Goal: Task Accomplishment & Management: Manage account settings

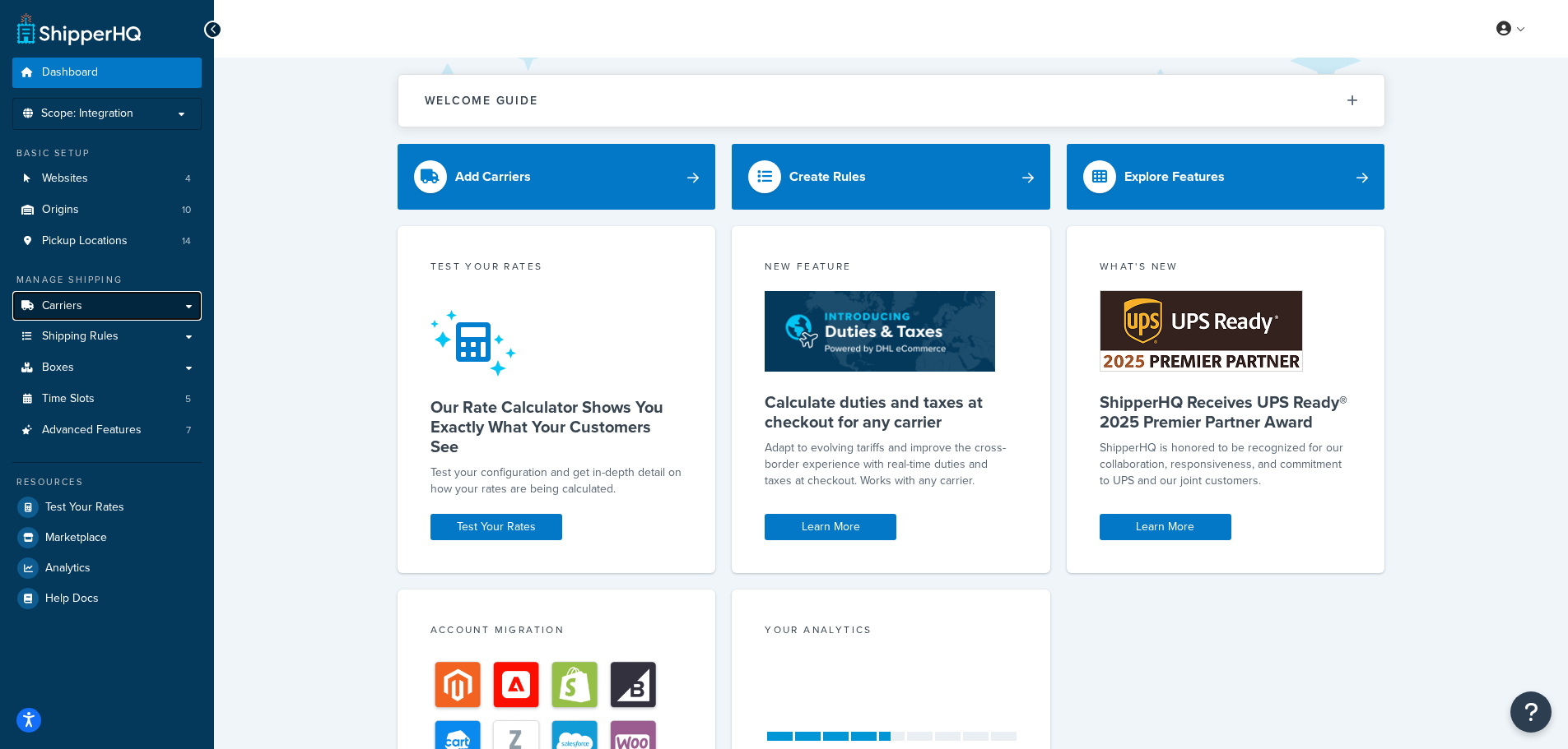
click at [69, 303] on span "Carriers" at bounding box center [61, 306] width 41 height 14
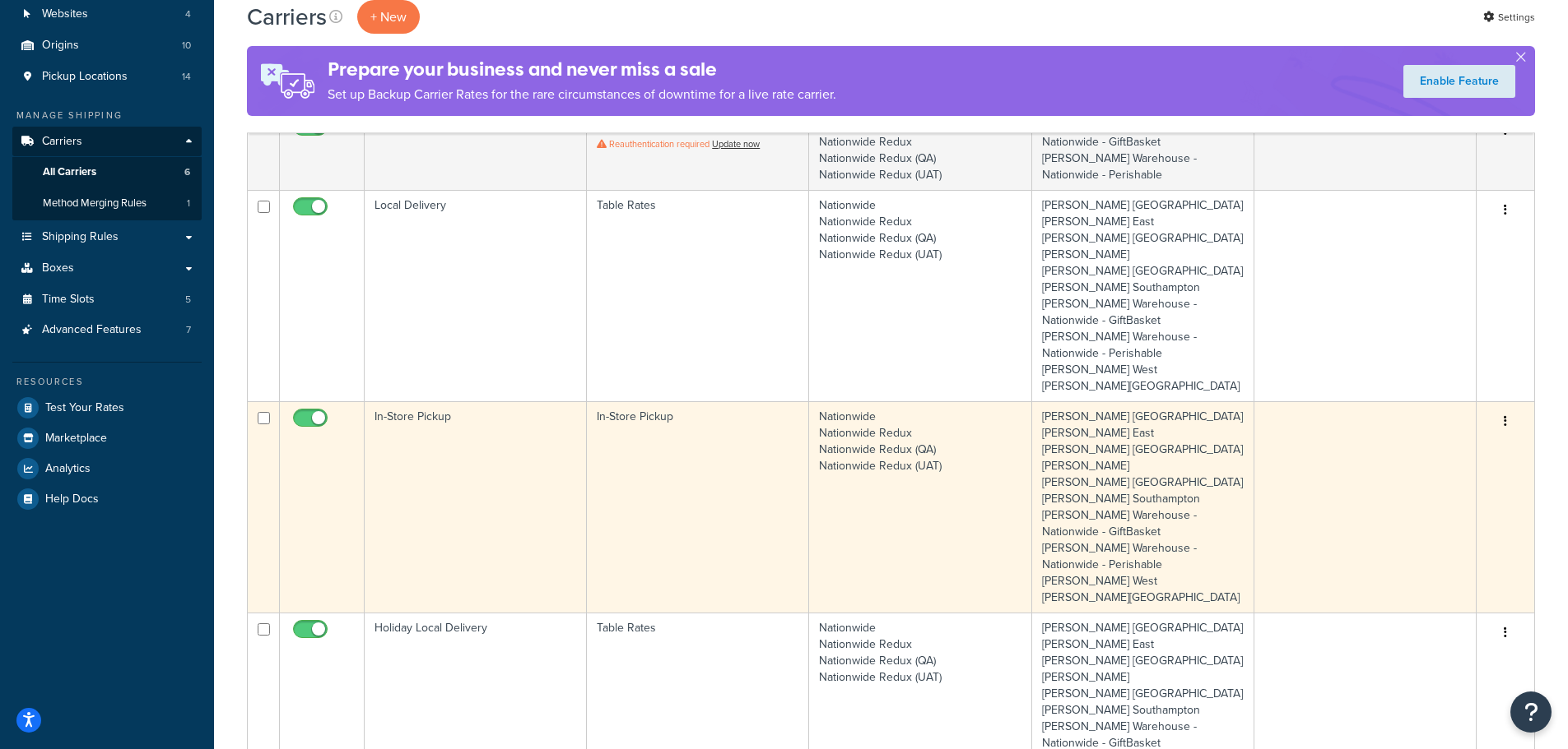
scroll to position [247, 0]
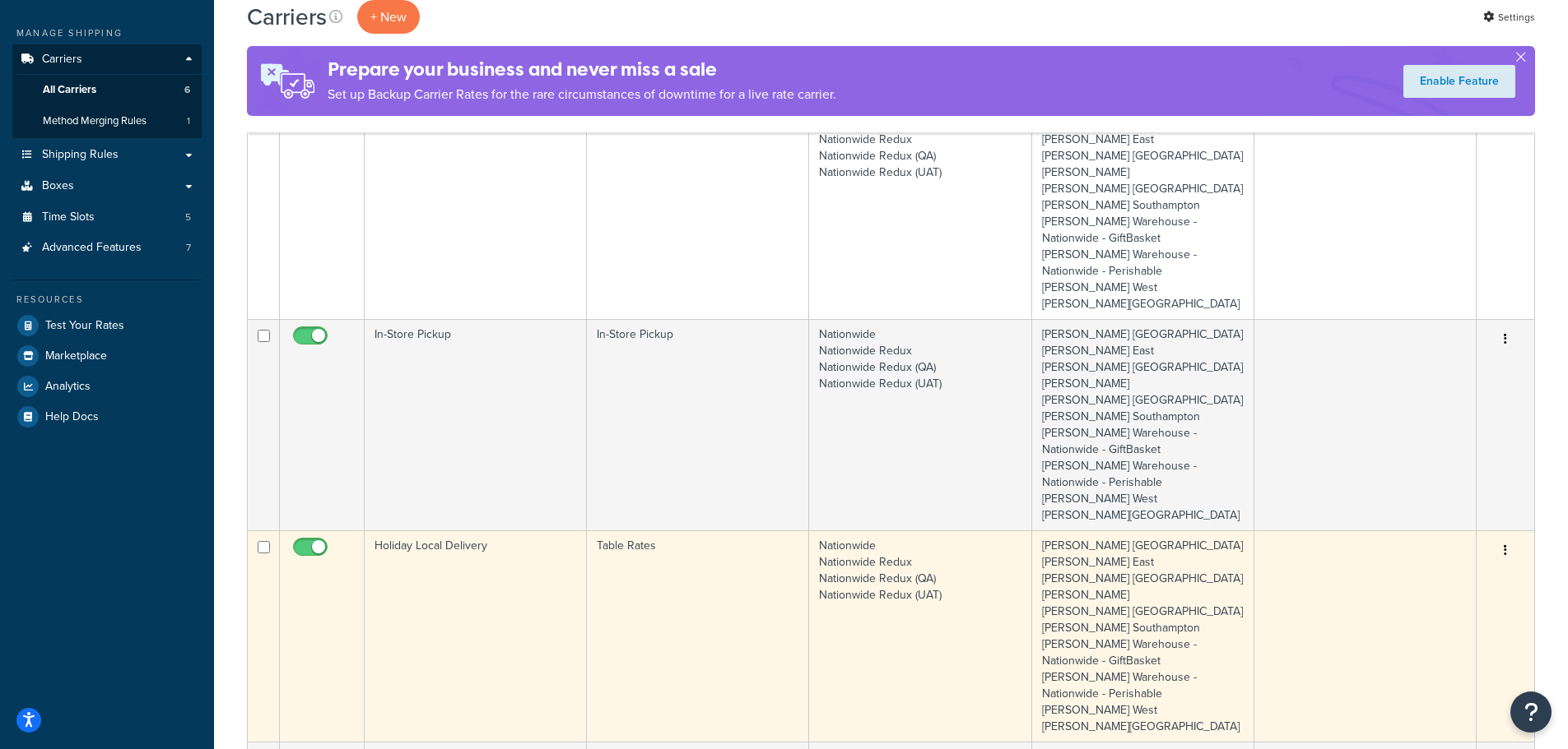
click at [454, 559] on td "Holiday Local Delivery" at bounding box center [476, 636] width 222 height 211
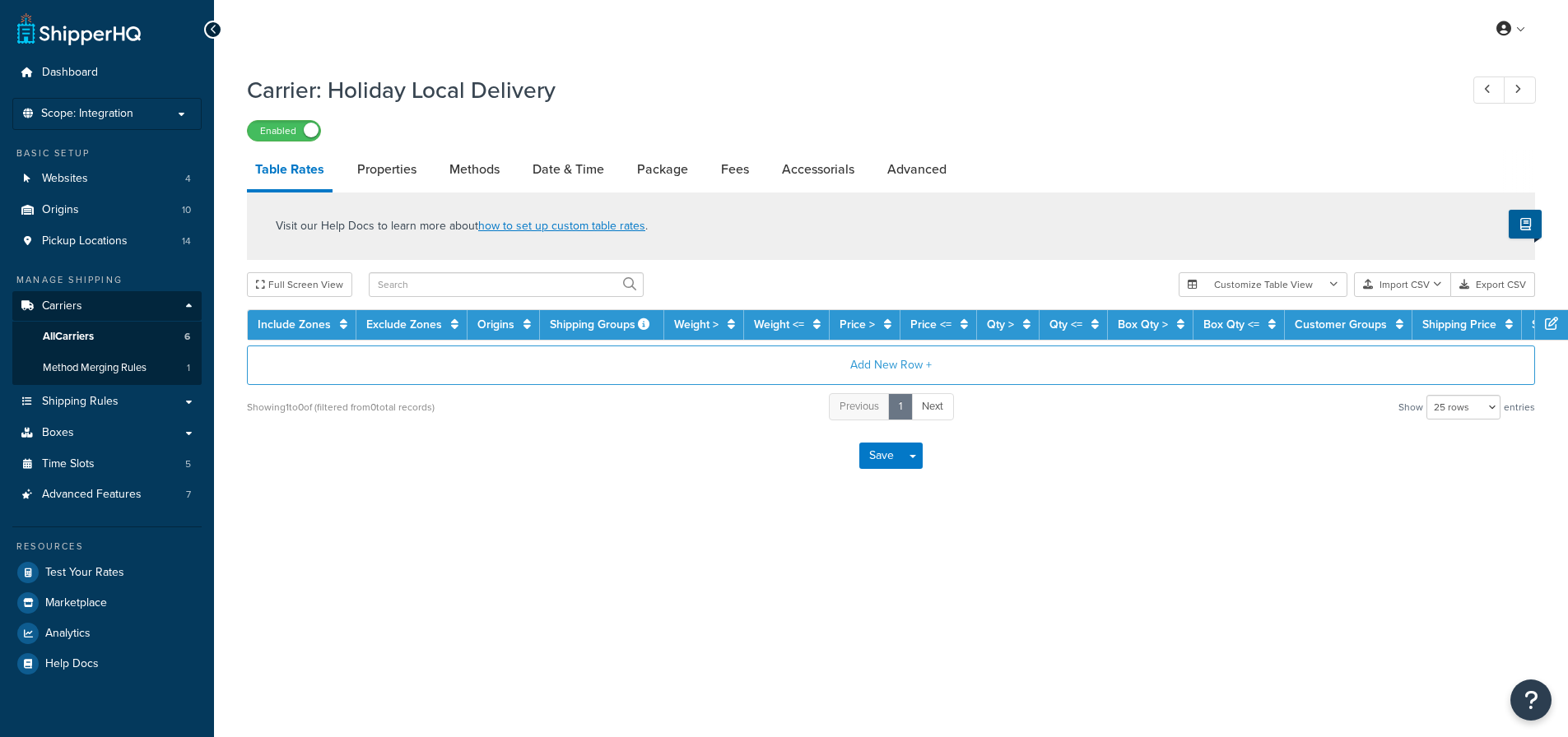
select select "25"
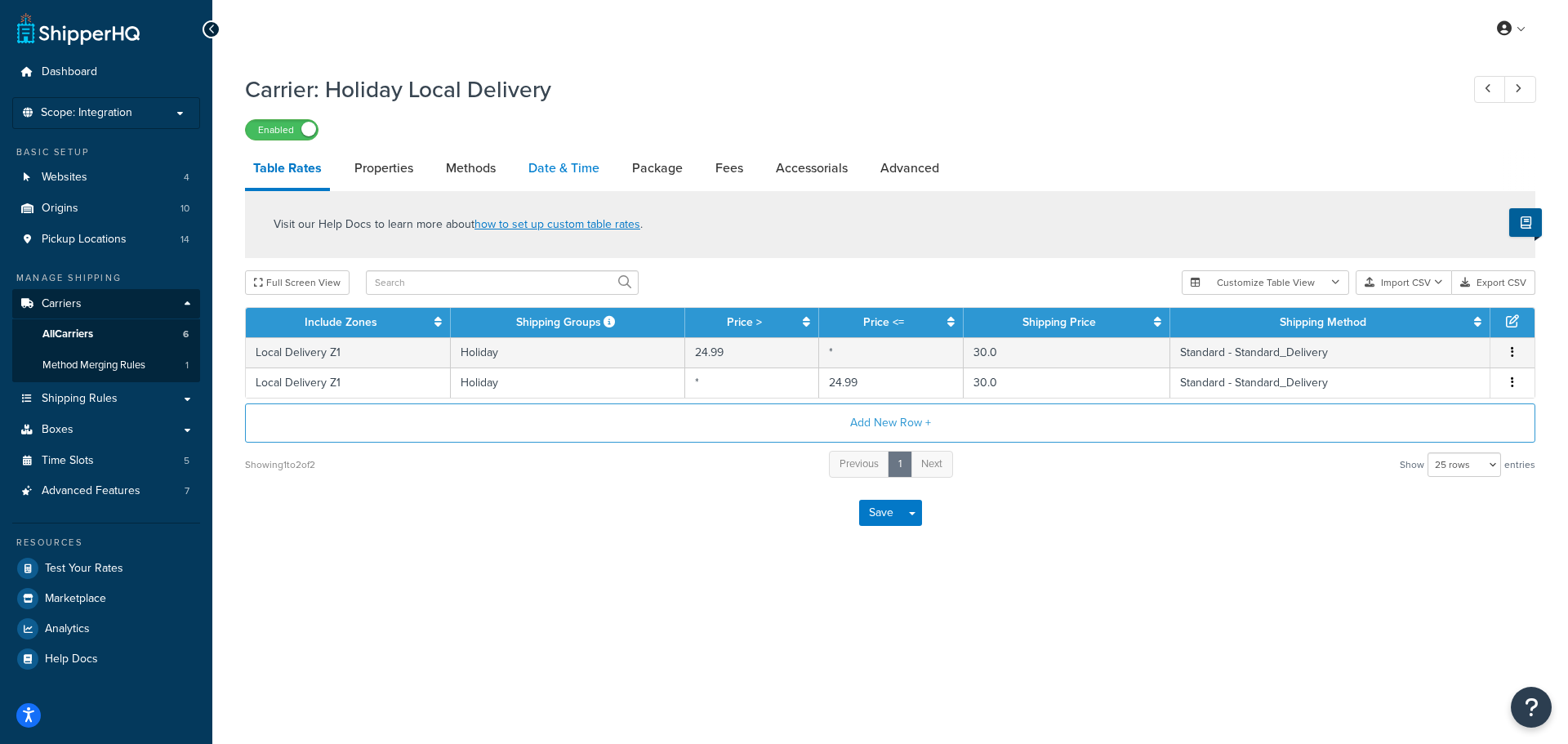
click at [554, 165] on link "Date & Time" at bounding box center [564, 168] width 88 height 39
select select "yMd"
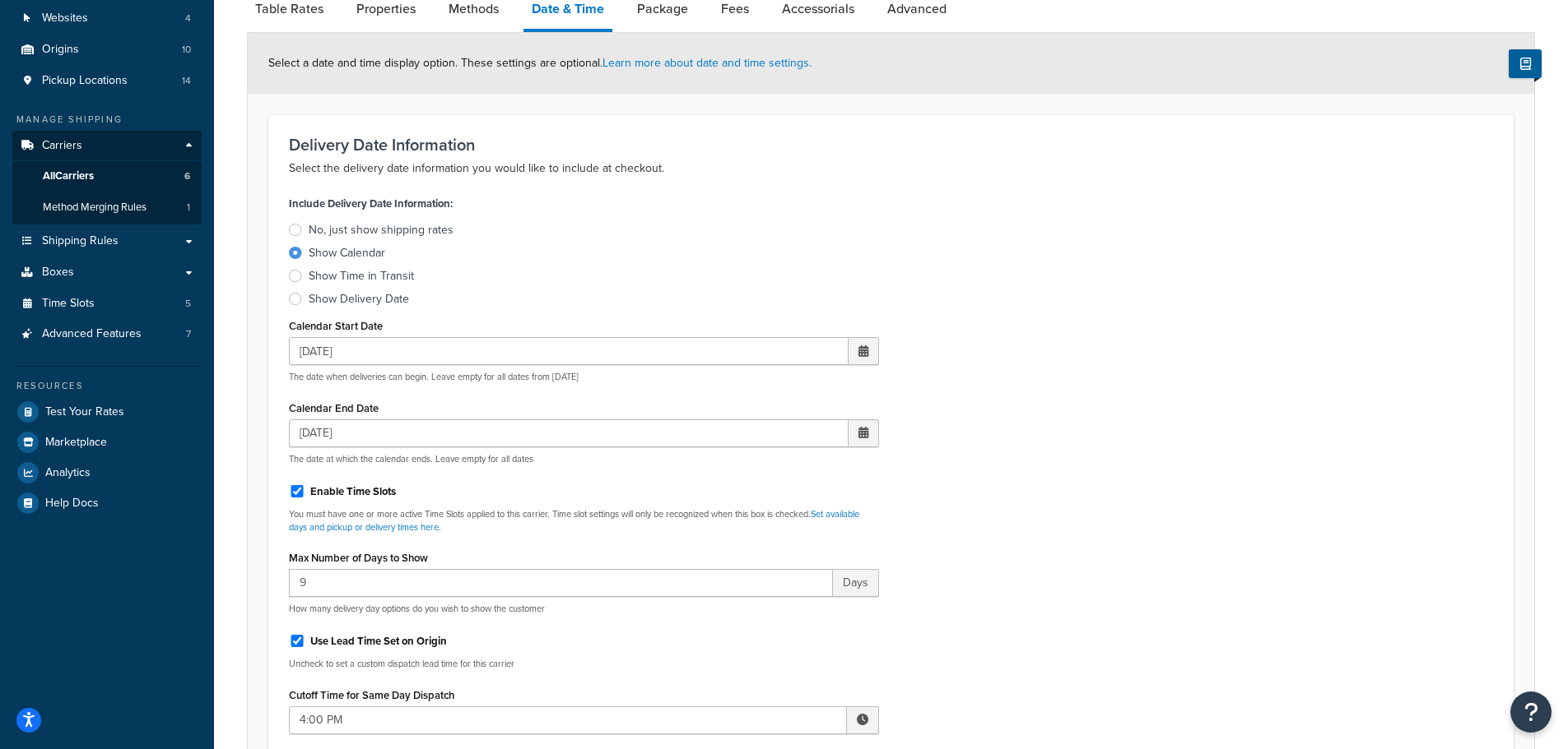
scroll to position [164, 0]
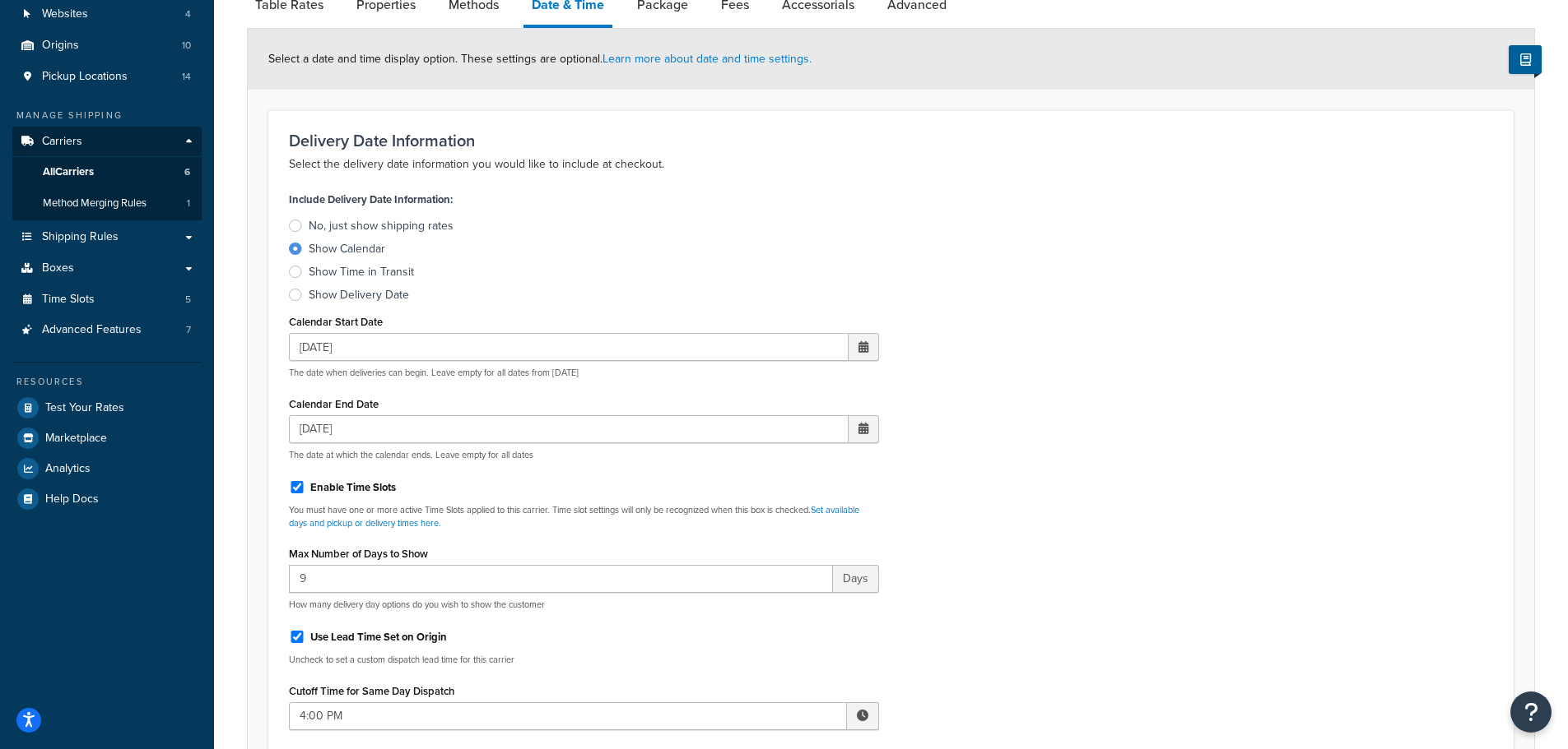
click at [1188, 207] on div "Include Delivery Date Information: No, just show shipping rates Show Calendar S…" at bounding box center [891, 533] width 1229 height 692
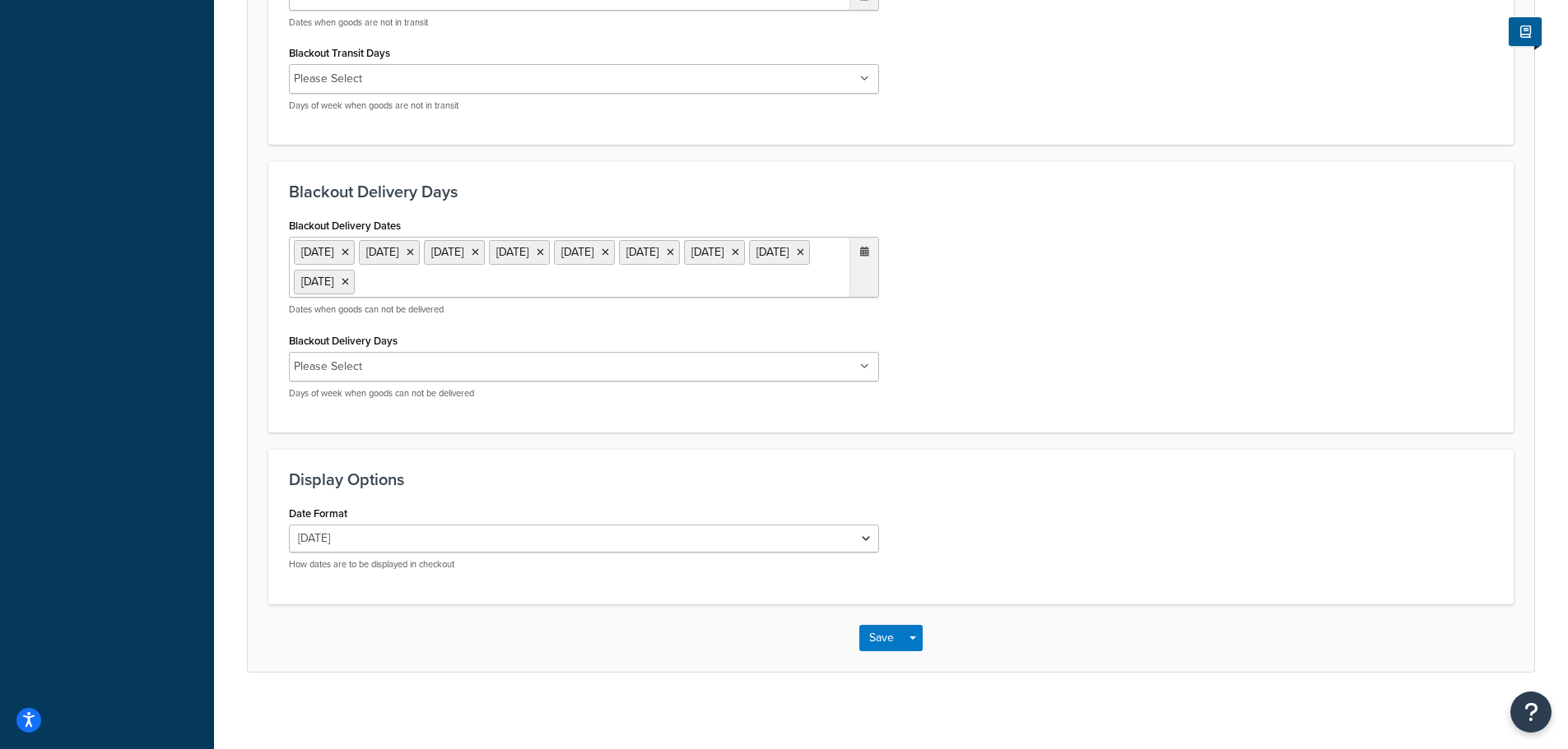
scroll to position [1182, 0]
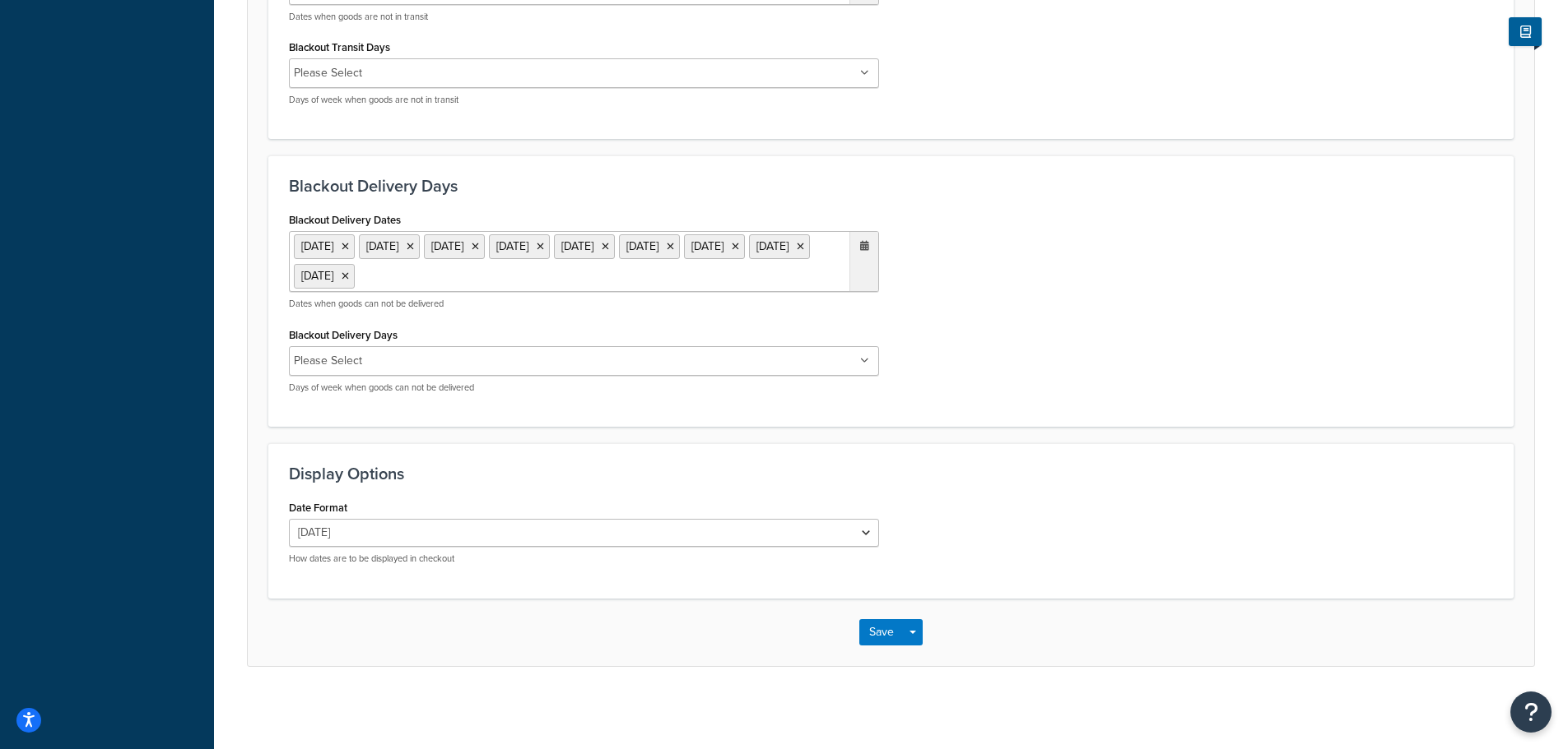
click at [749, 279] on ul "27 Aug 2025 19 Sep 2025 20 Sep 2025 21 Sep 2025 26 Sep 2025 27 Sep 2025 28 Sep …" at bounding box center [583, 261] width 590 height 60
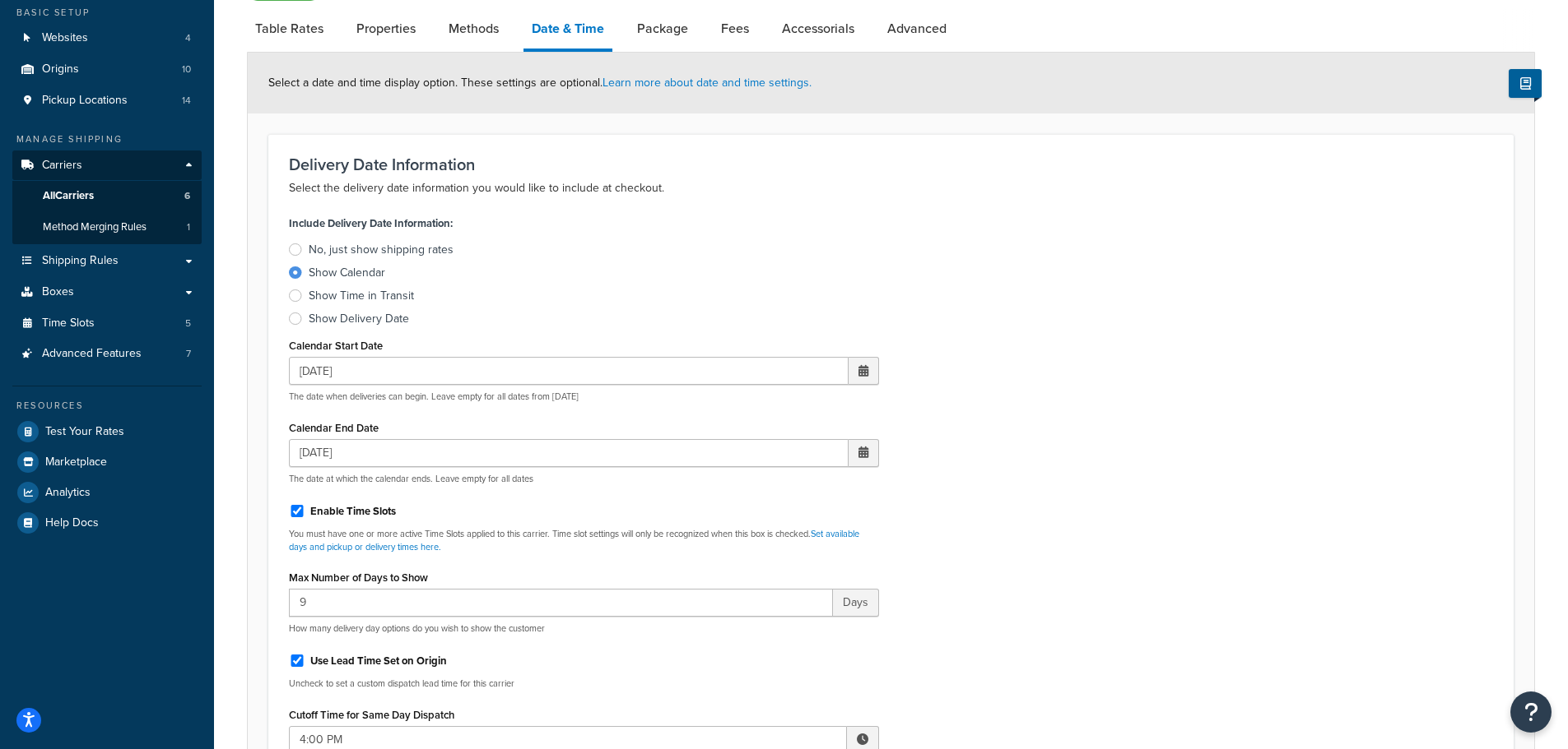
scroll to position [113, 0]
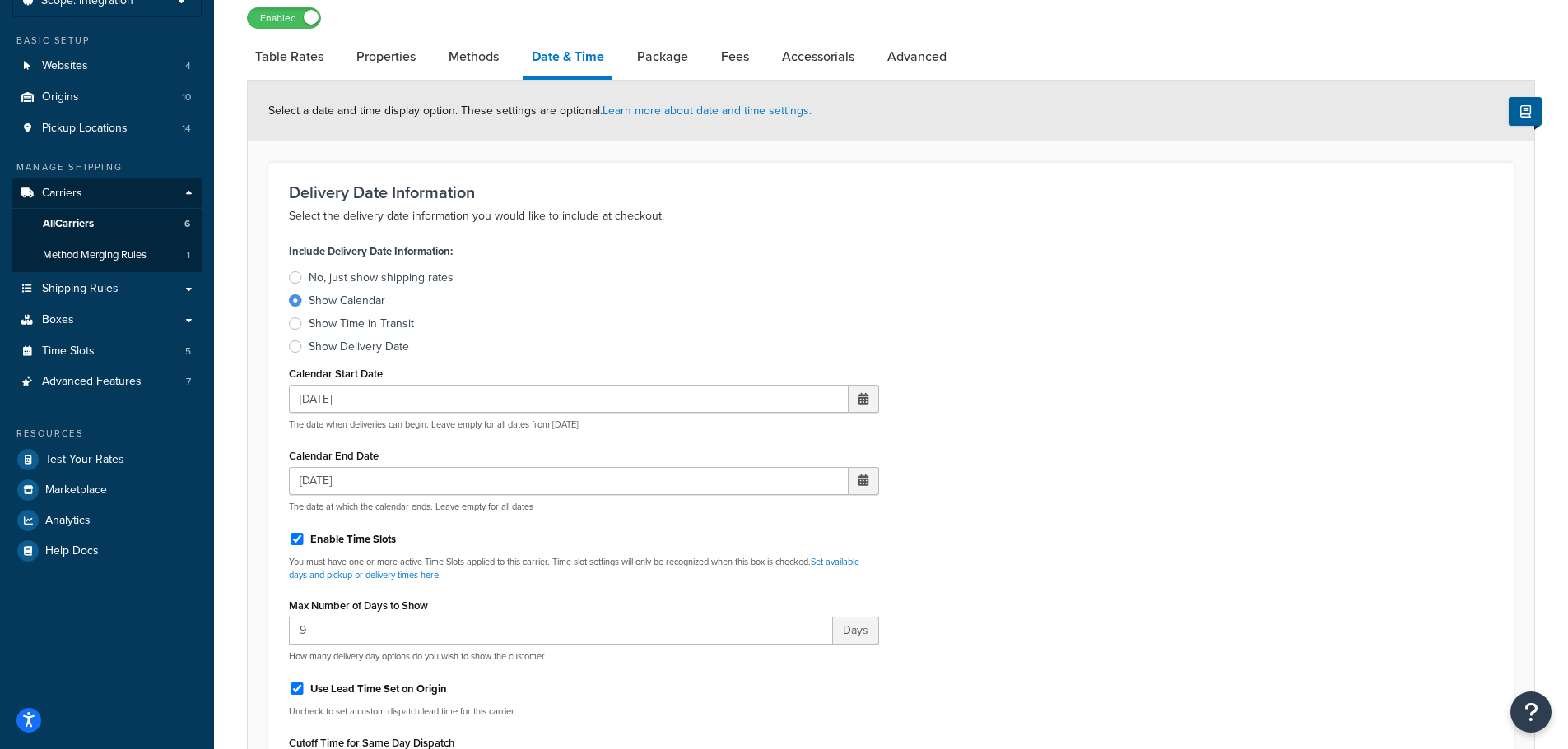
click at [861, 400] on span at bounding box center [863, 399] width 10 height 12
click at [747, 580] on td "30" at bounding box center [747, 579] width 28 height 25
type input "09/30/2025"
click at [488, 451] on div "Calendar End Date 10/03/2025 ‹ October 2025 › Su Mo Tu We Th Fr Sa 28 29 30 1 2…" at bounding box center [583, 479] width 590 height 69
drag, startPoint x: 350, startPoint y: 626, endPoint x: 278, endPoint y: 635, distance: 72.6
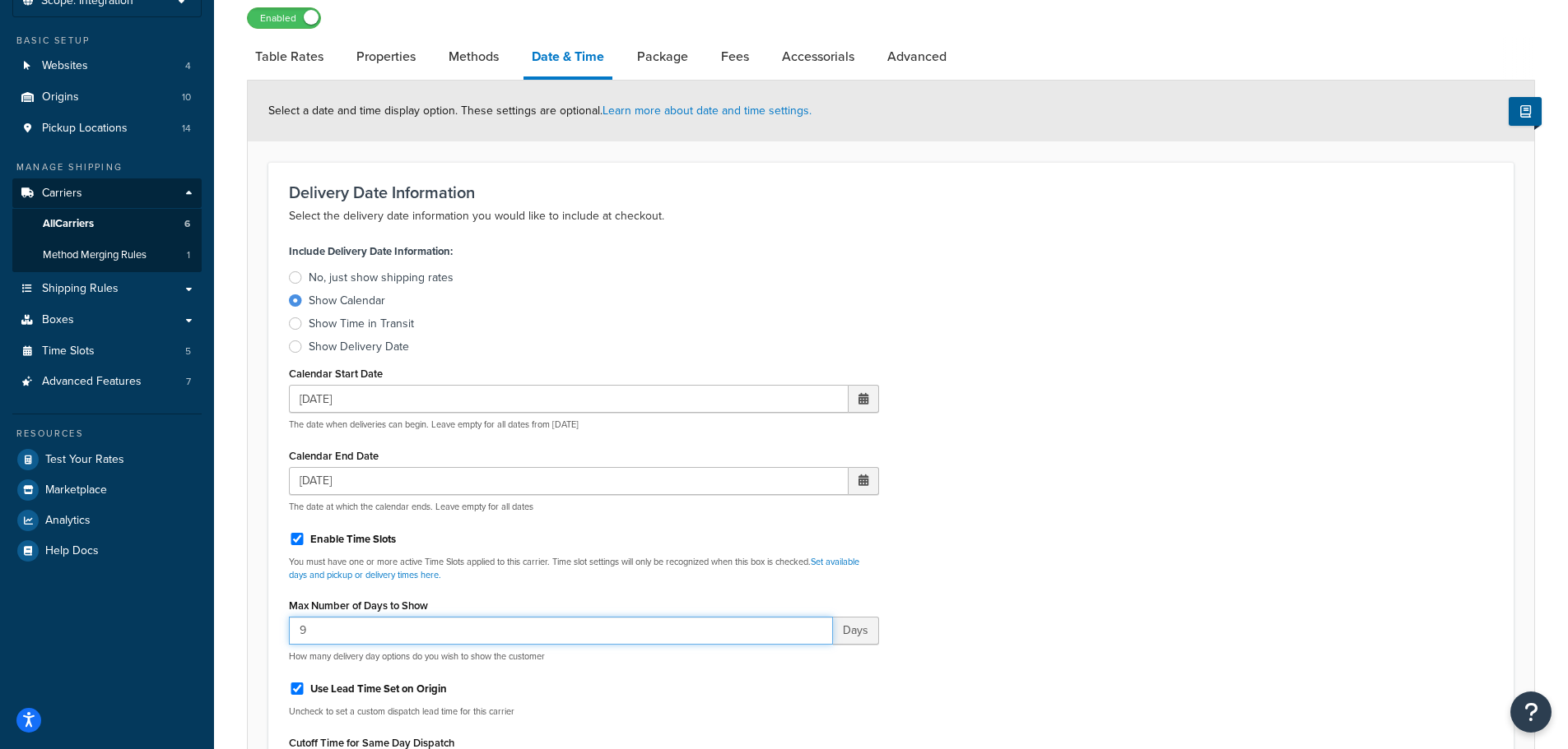
click at [278, 635] on div "Include Delivery Date Information: No, just show shipping rates Show Calendar S…" at bounding box center [584, 586] width 615 height 692
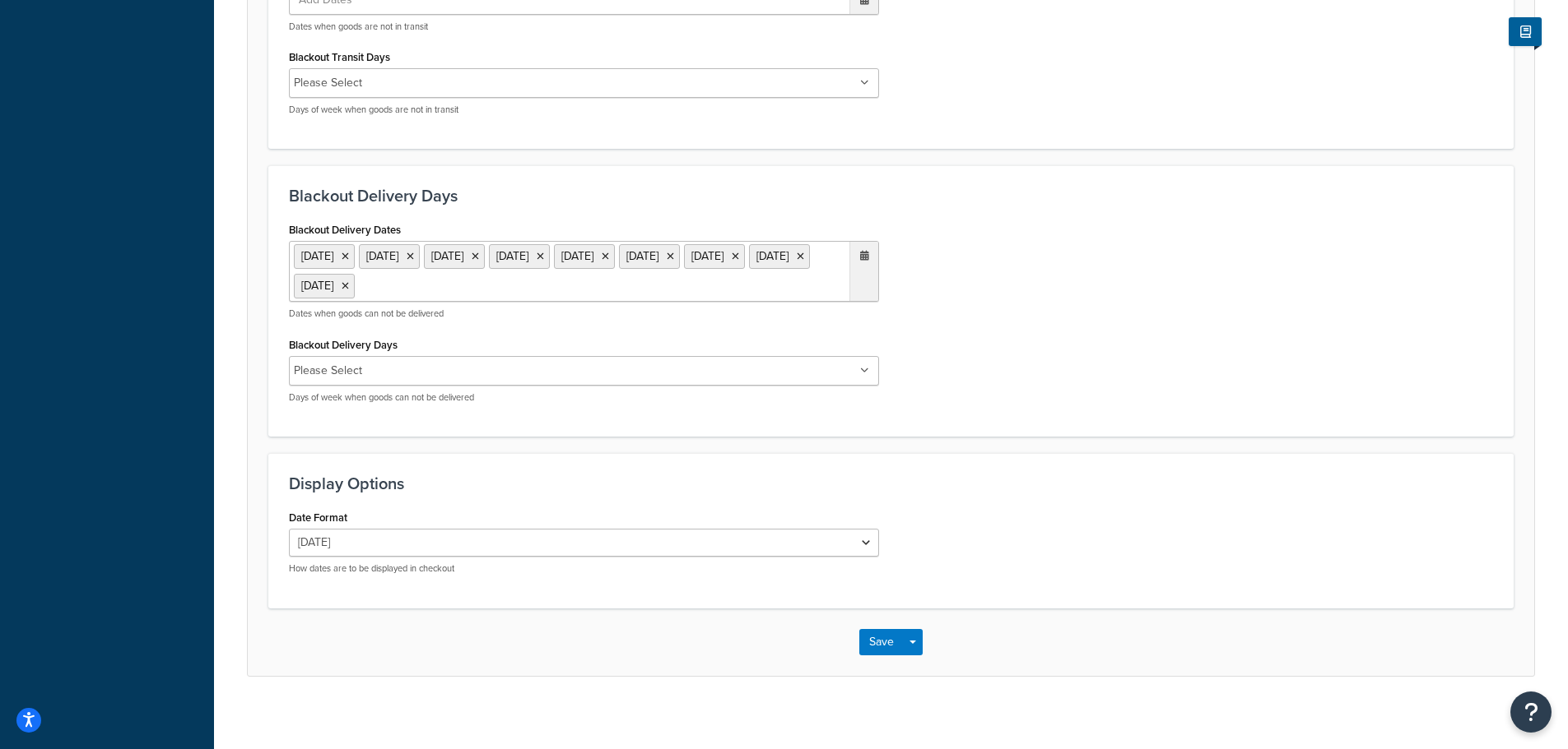
scroll to position [1182, 0]
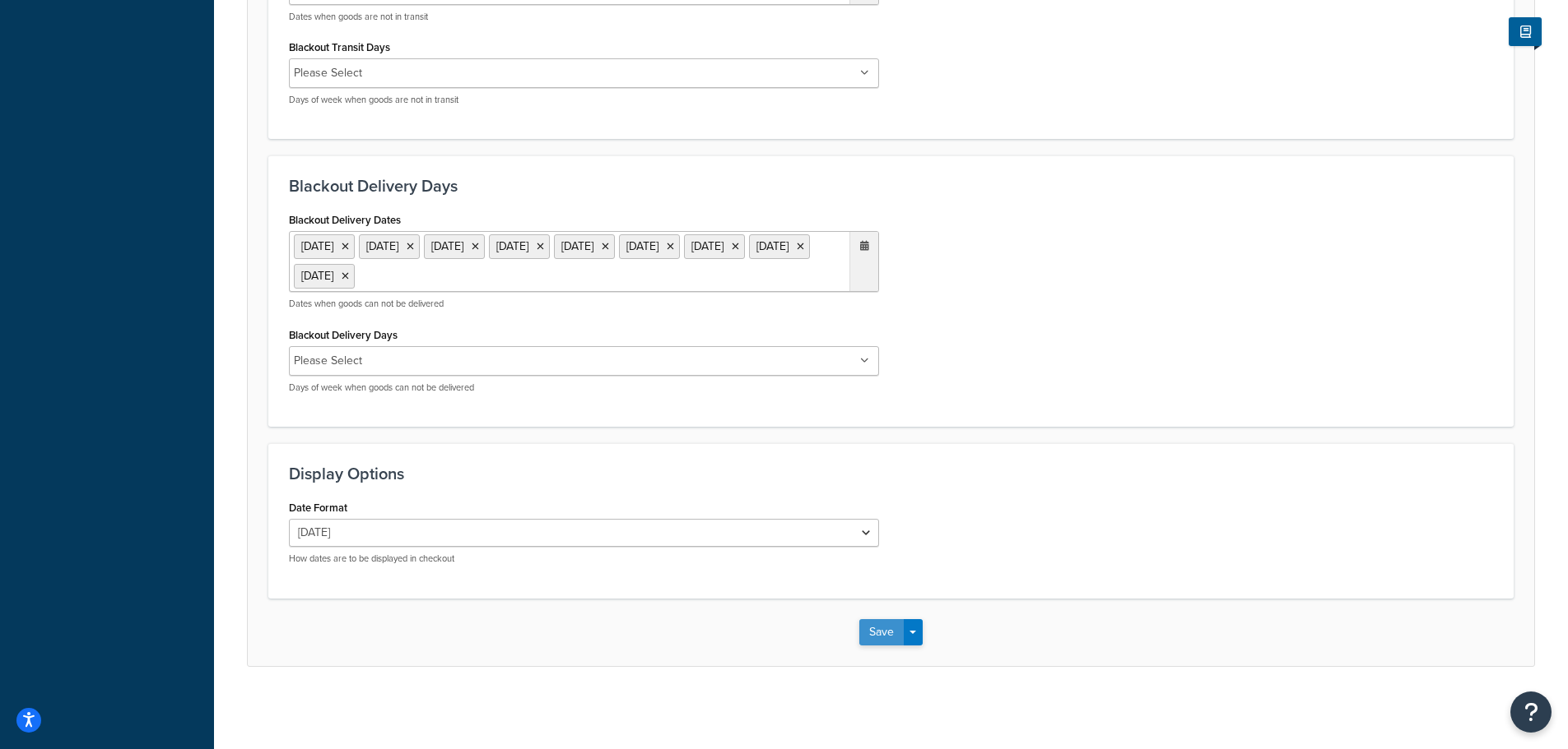
type input "4"
click at [877, 628] on button "Save" at bounding box center [881, 632] width 45 height 27
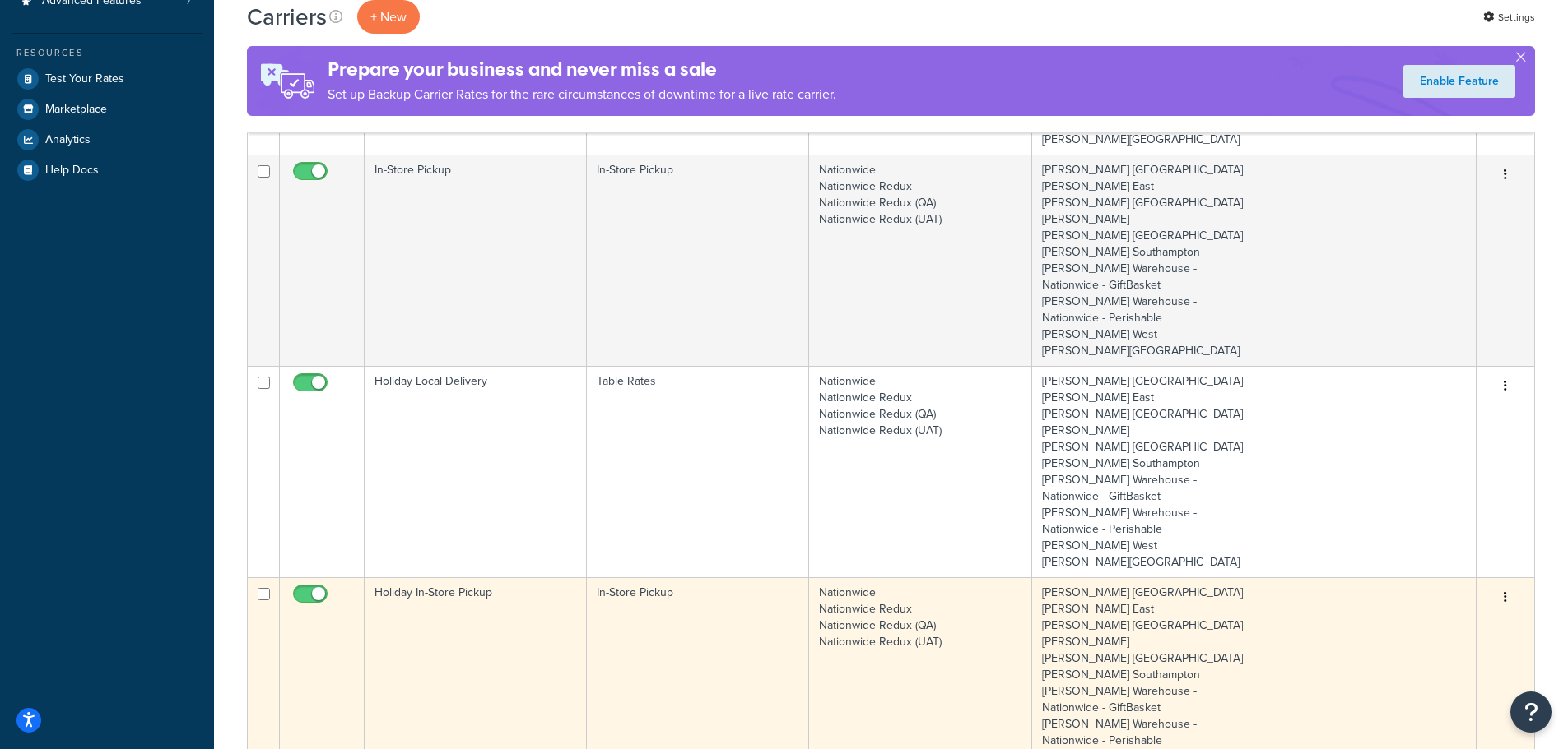
scroll to position [576, 0]
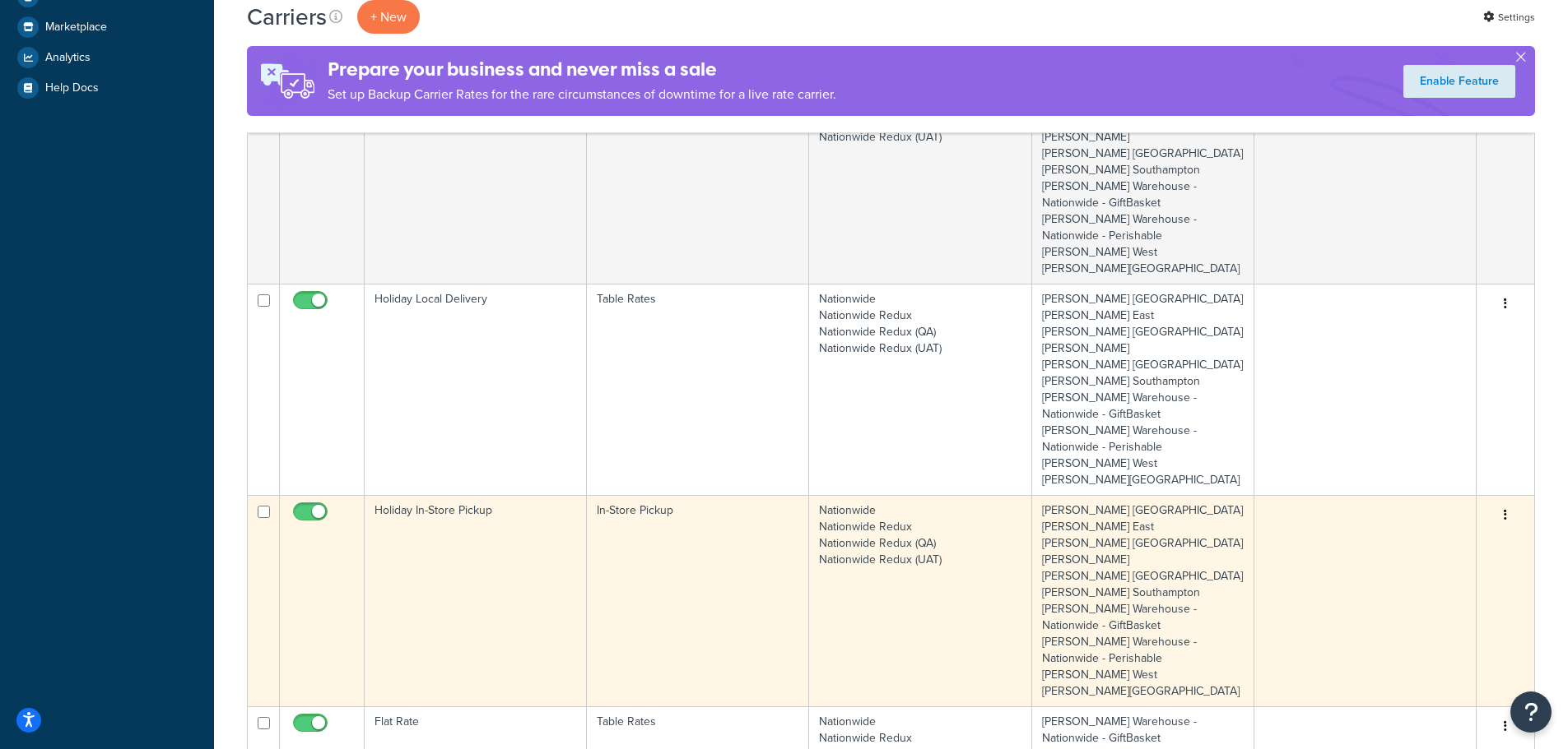
click at [463, 530] on td "Holiday In-Store Pickup" at bounding box center [476, 600] width 222 height 211
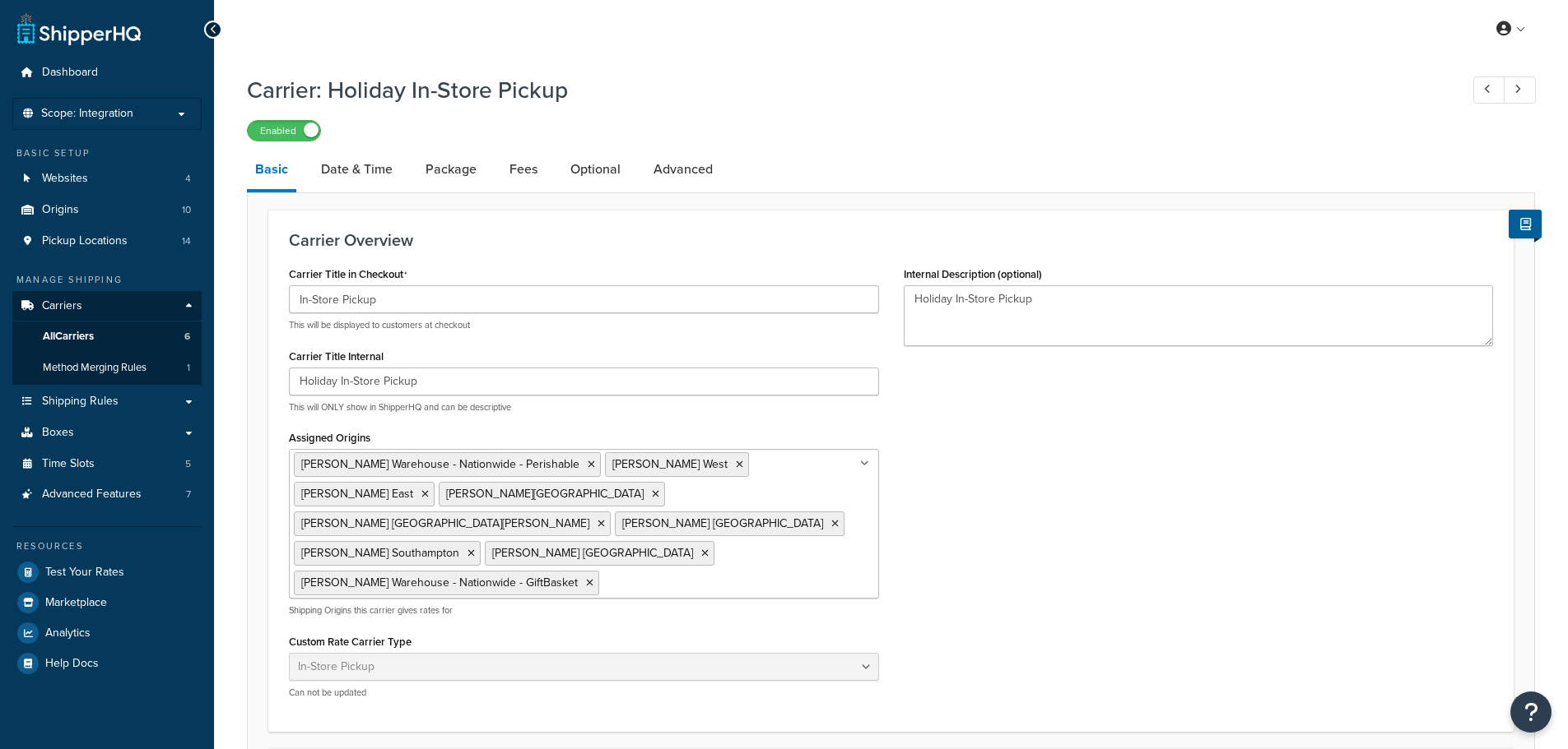
select select "pickup"
click at [379, 167] on link "Date & Time" at bounding box center [357, 169] width 88 height 40
select select "calendar"
select select "yMd"
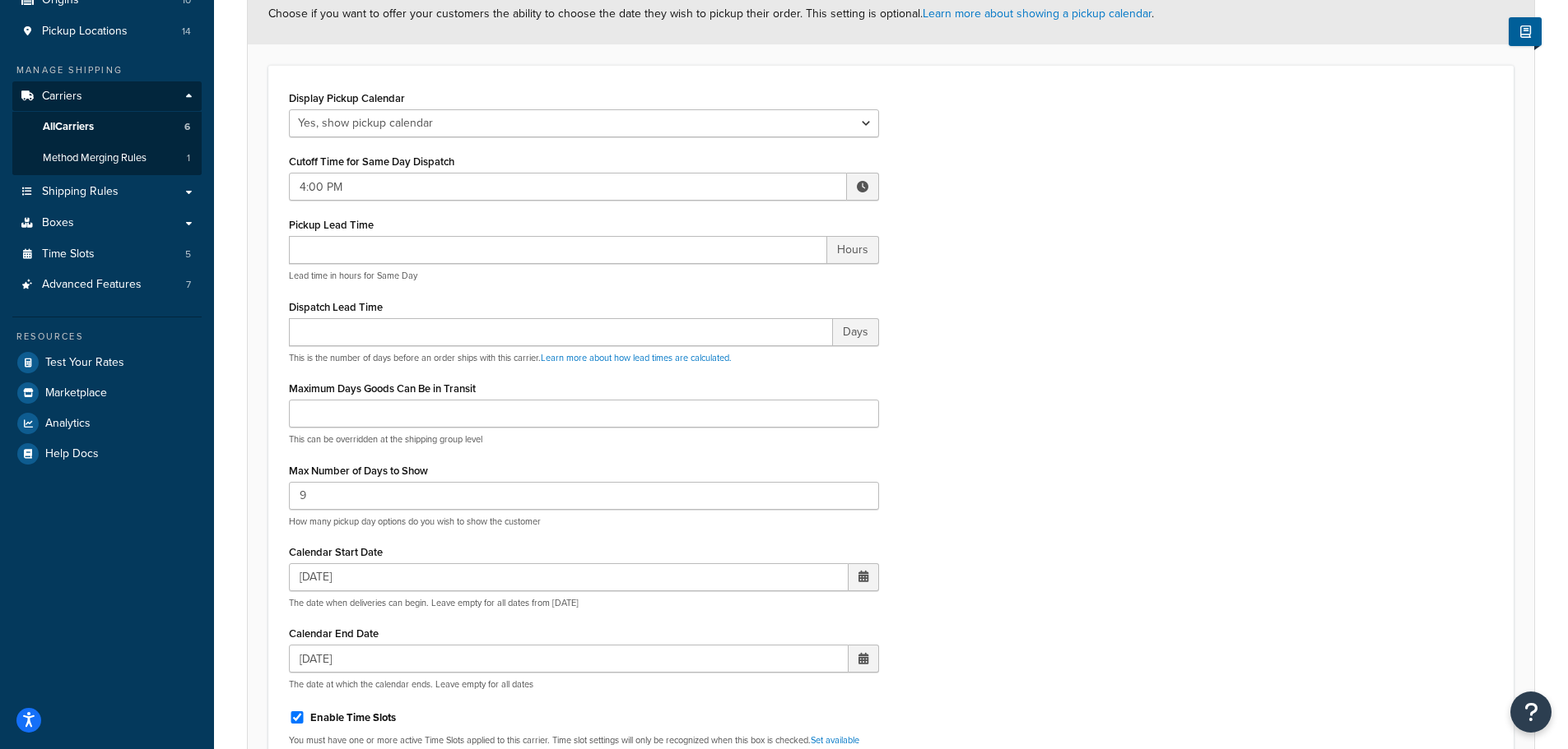
scroll to position [247, 0]
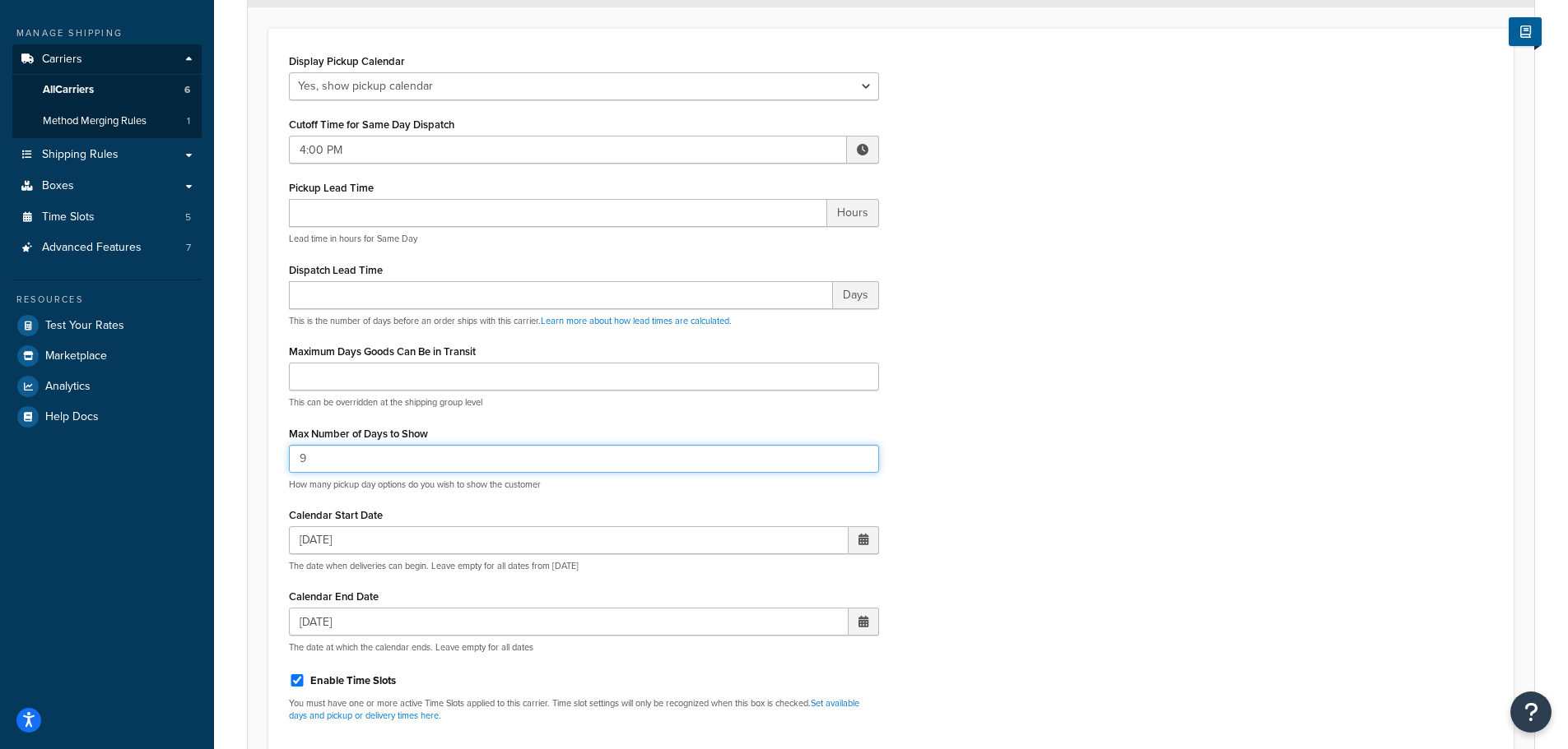
drag, startPoint x: 410, startPoint y: 454, endPoint x: 131, endPoint y: 458, distance: 279.0
click at [159, 463] on div "Dashboard Scope: Integration Basic Setup Websites 4 Origins 10 Pickup Locations…" at bounding box center [784, 415] width 1568 height 1325
type input "4"
click at [861, 540] on span at bounding box center [863, 540] width 10 height 12
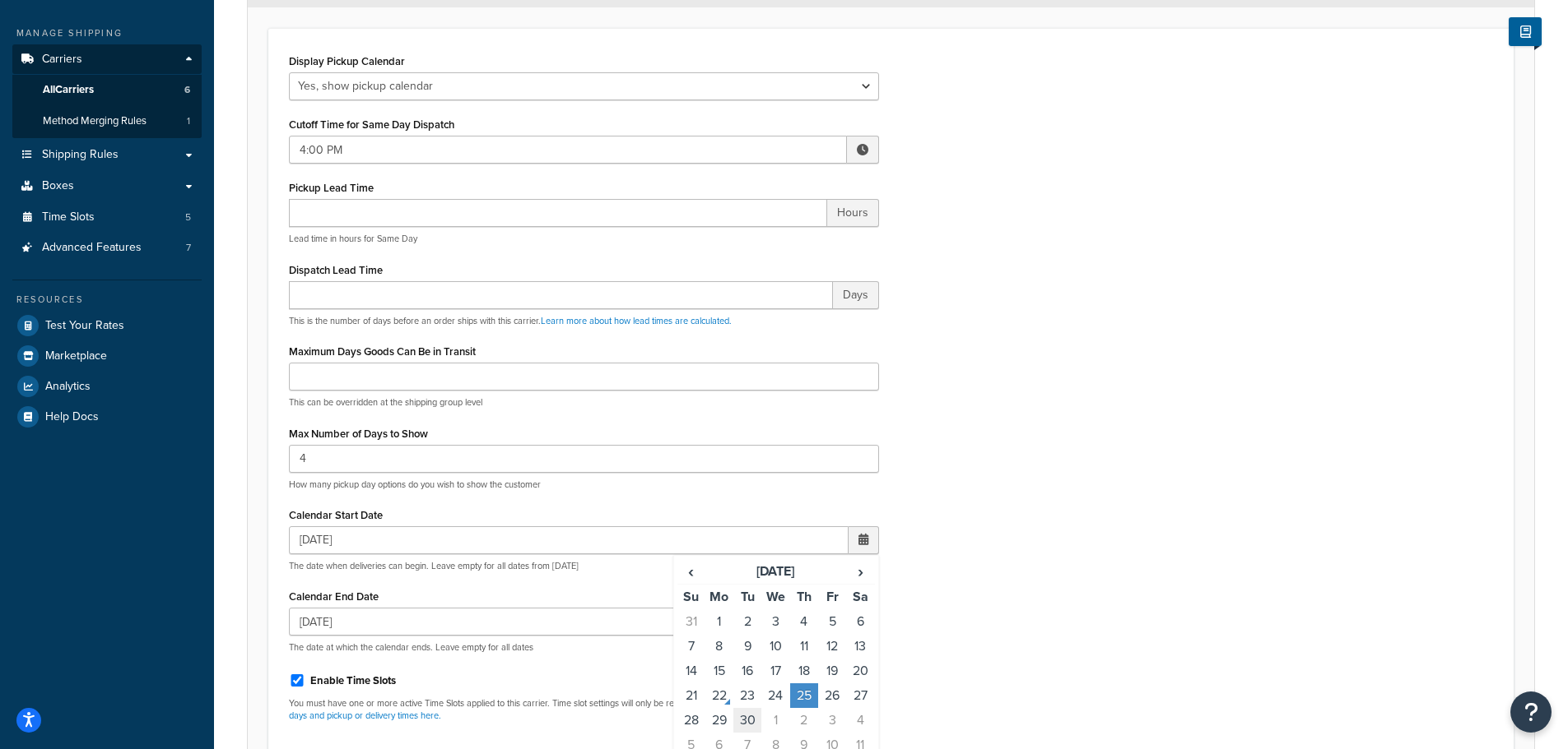
click at [751, 723] on td "30" at bounding box center [747, 720] width 28 height 25
type input "09/30/2025"
click at [1081, 506] on div "Display Pickup Calendar No, just show shipping rates Yes, show pickup calendar …" at bounding box center [891, 392] width 1229 height 686
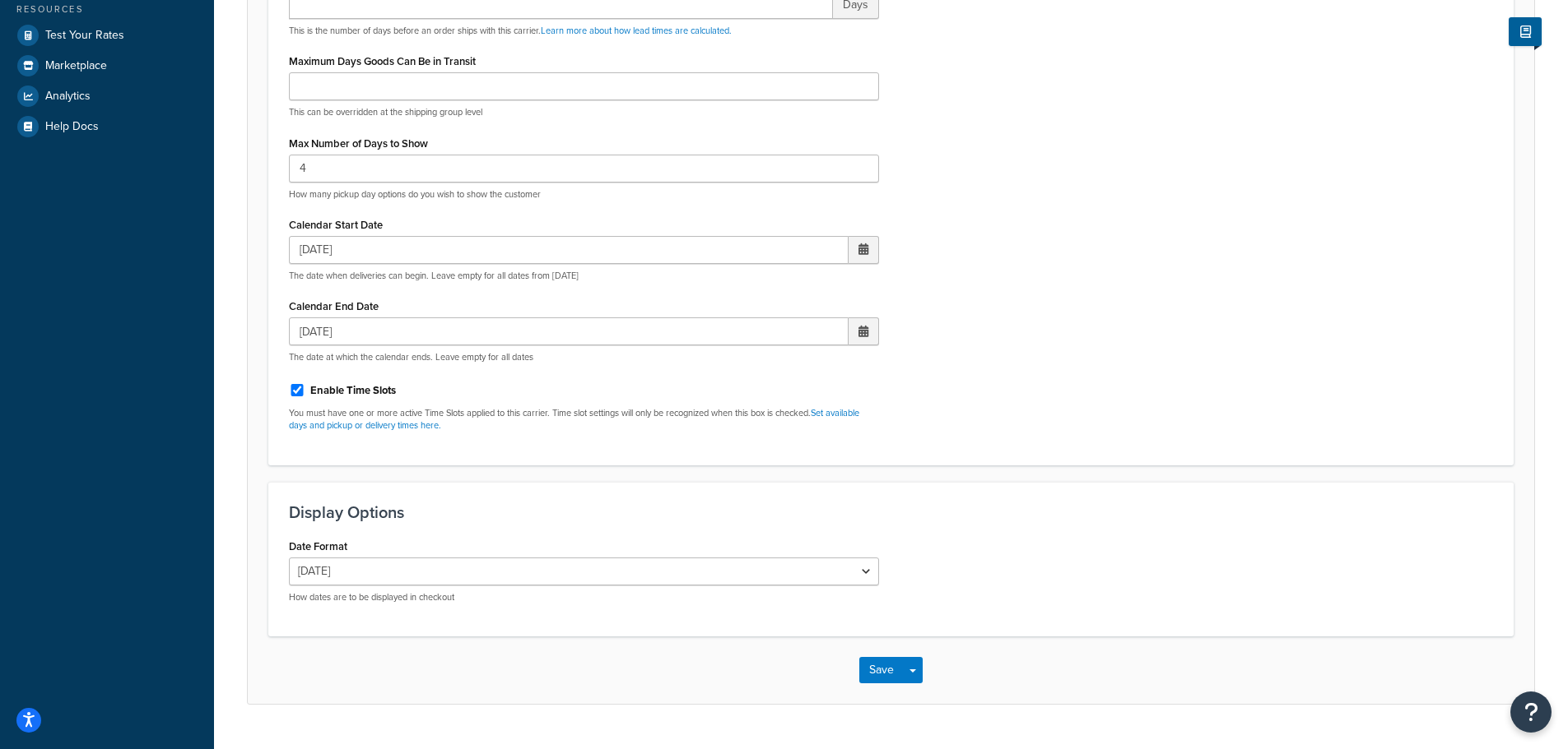
scroll to position [575, 0]
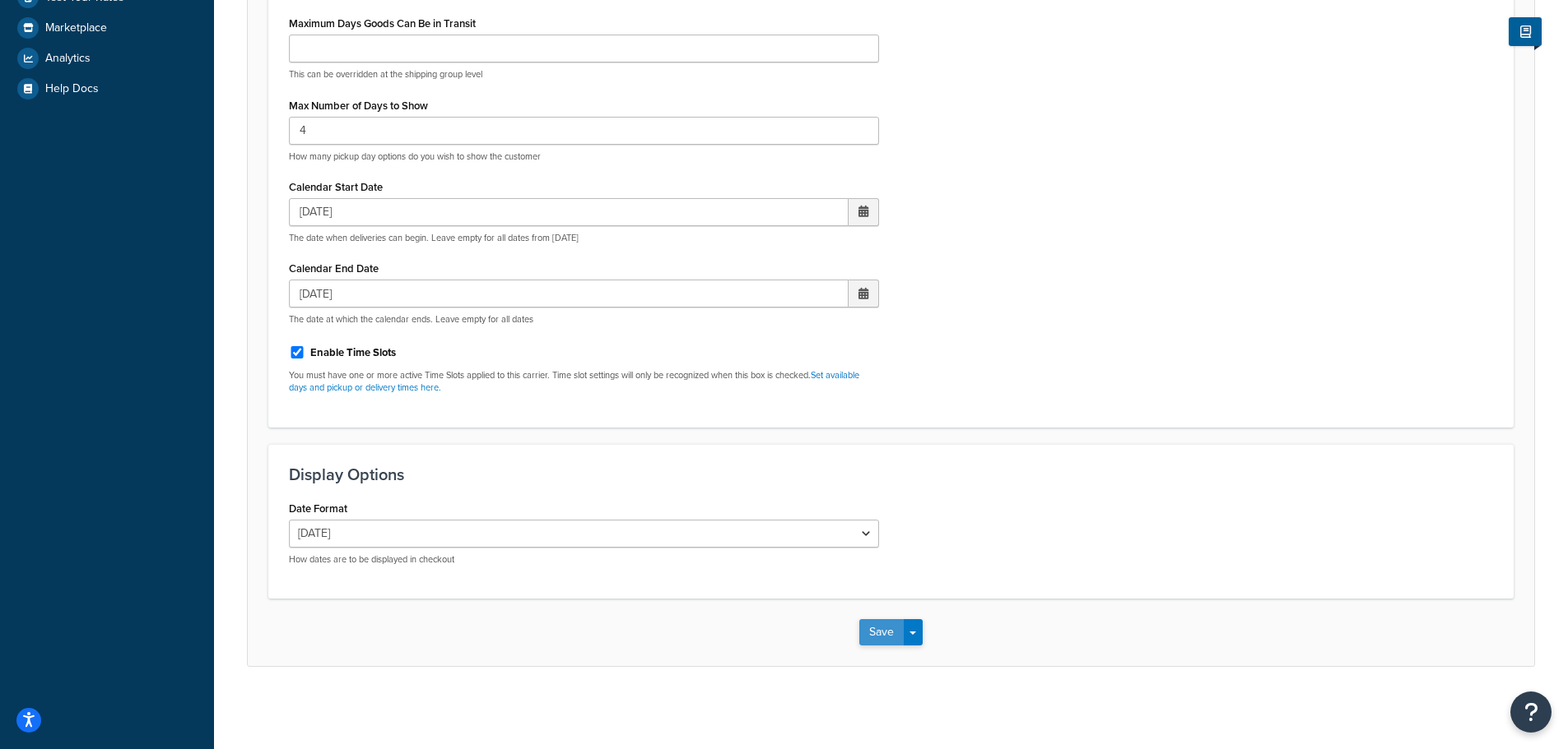
click at [878, 635] on button "Save" at bounding box center [881, 632] width 45 height 27
